Goal: Transaction & Acquisition: Subscribe to service/newsletter

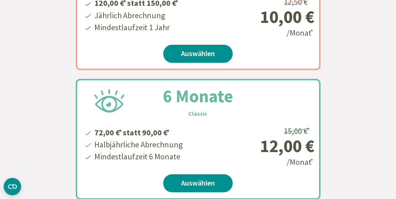
scroll to position [279, 0]
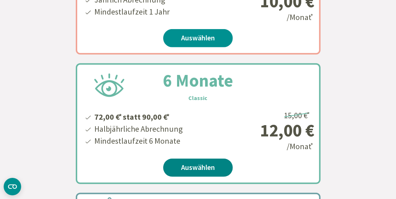
click at [199, 165] on link "Auswählen" at bounding box center [197, 168] width 69 height 18
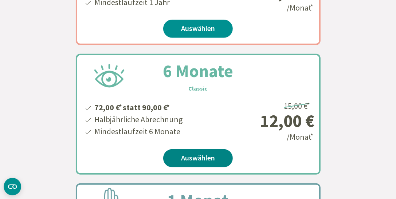
scroll to position [310, 0]
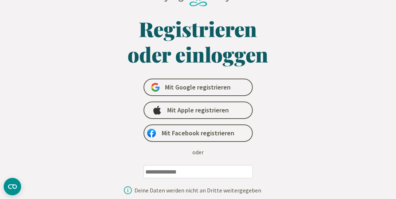
scroll to position [48, 0]
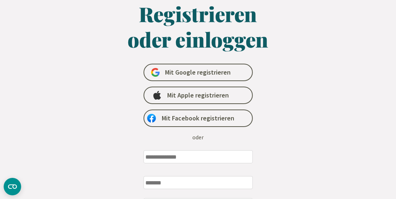
click at [146, 157] on input "email" at bounding box center [197, 156] width 109 height 13
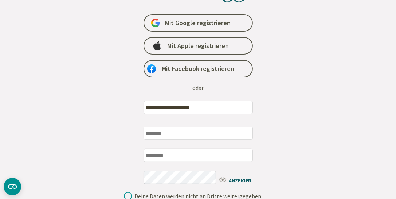
scroll to position [109, 0]
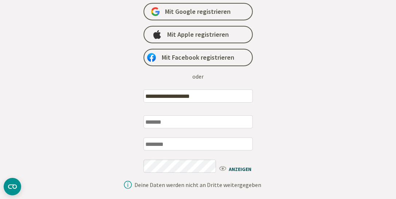
type input "**********"
click at [146, 120] on input "text" at bounding box center [197, 121] width 109 height 13
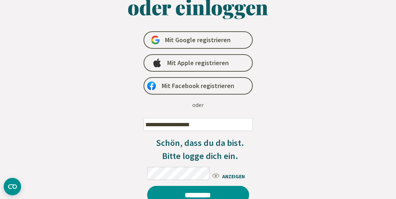
scroll to position [72, 0]
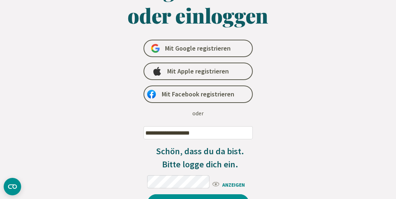
click at [231, 184] on span "ANZEIGEN" at bounding box center [232, 184] width 42 height 9
click at [231, 184] on span "AUSBLENDEN" at bounding box center [232, 184] width 42 height 9
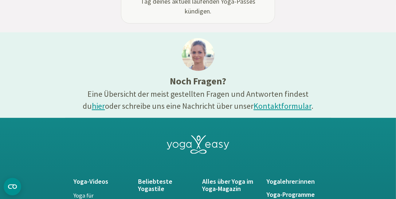
scroll to position [558, 0]
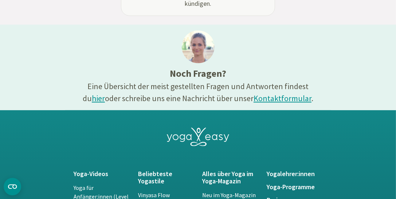
click at [105, 93] on link "hier" at bounding box center [98, 98] width 13 height 10
click at [362, 61] on section "Noch Fragen? Eine Übersicht der meist gestellten Fragen und Antworten findest d…" at bounding box center [198, 68] width 396 height 86
